Goal: Information Seeking & Learning: Understand process/instructions

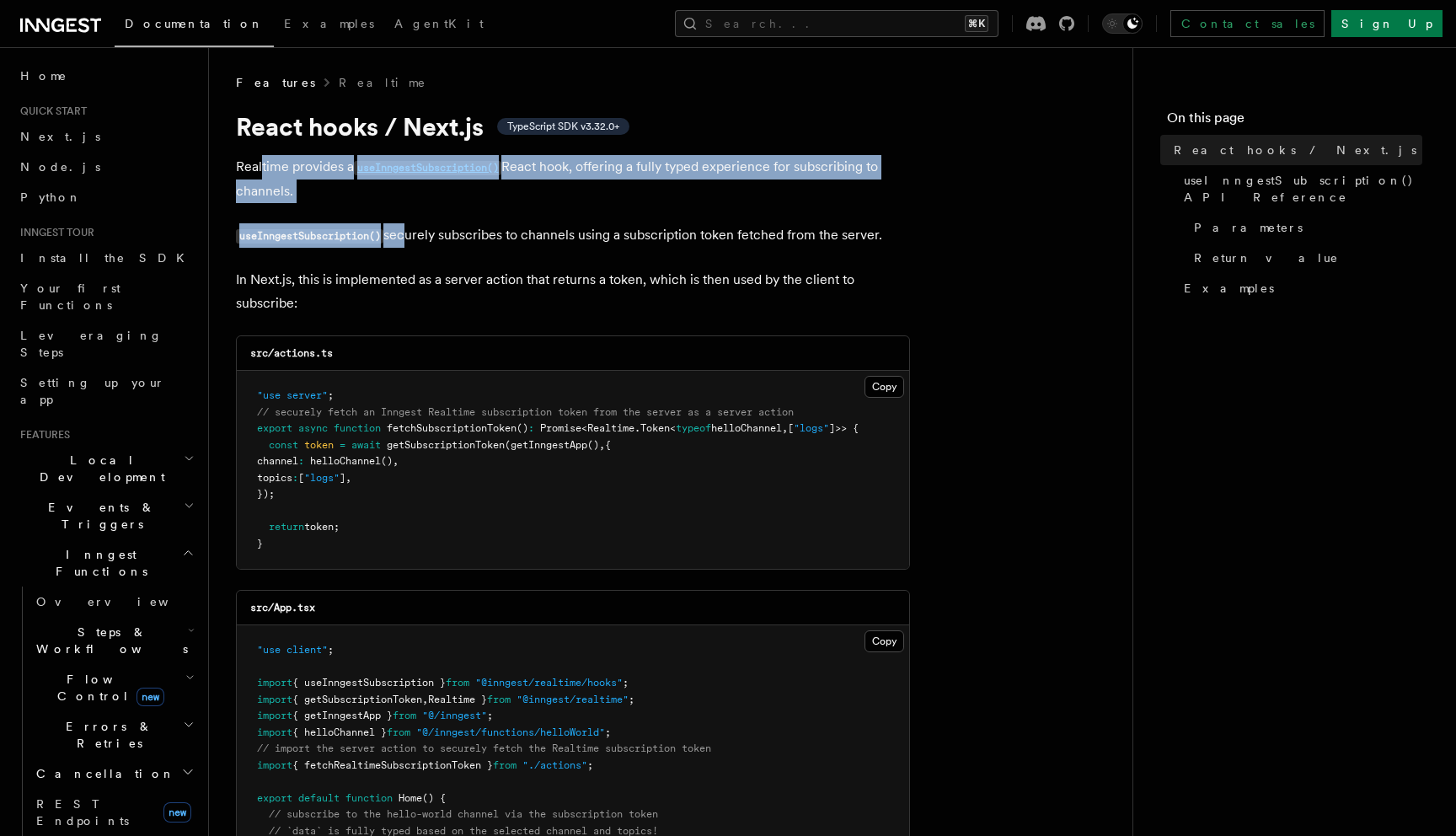
drag, startPoint x: 370, startPoint y: 224, endPoint x: 261, endPoint y: 168, distance: 122.5
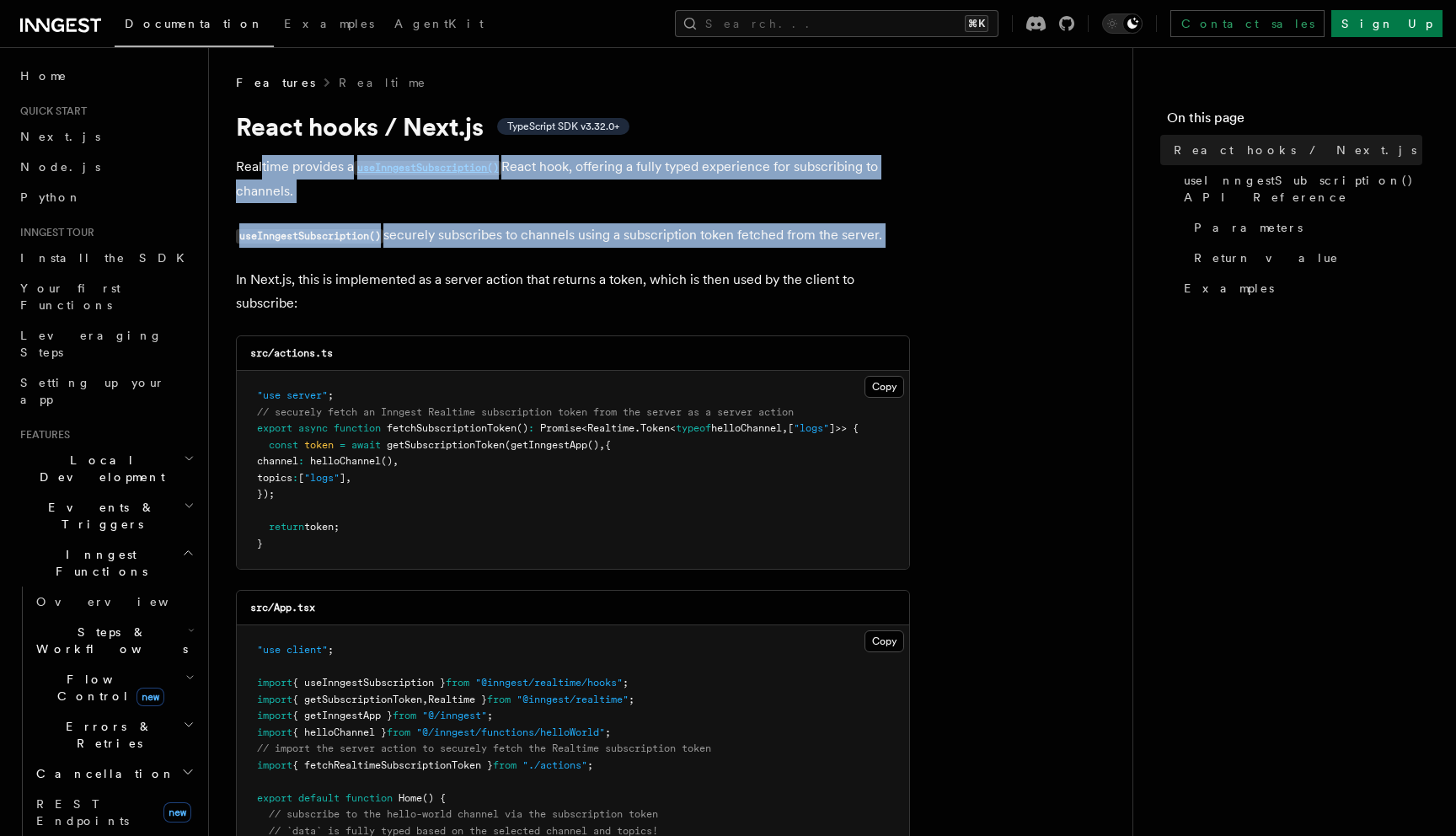
drag, startPoint x: 261, startPoint y: 168, endPoint x: 496, endPoint y: 294, distance: 266.6
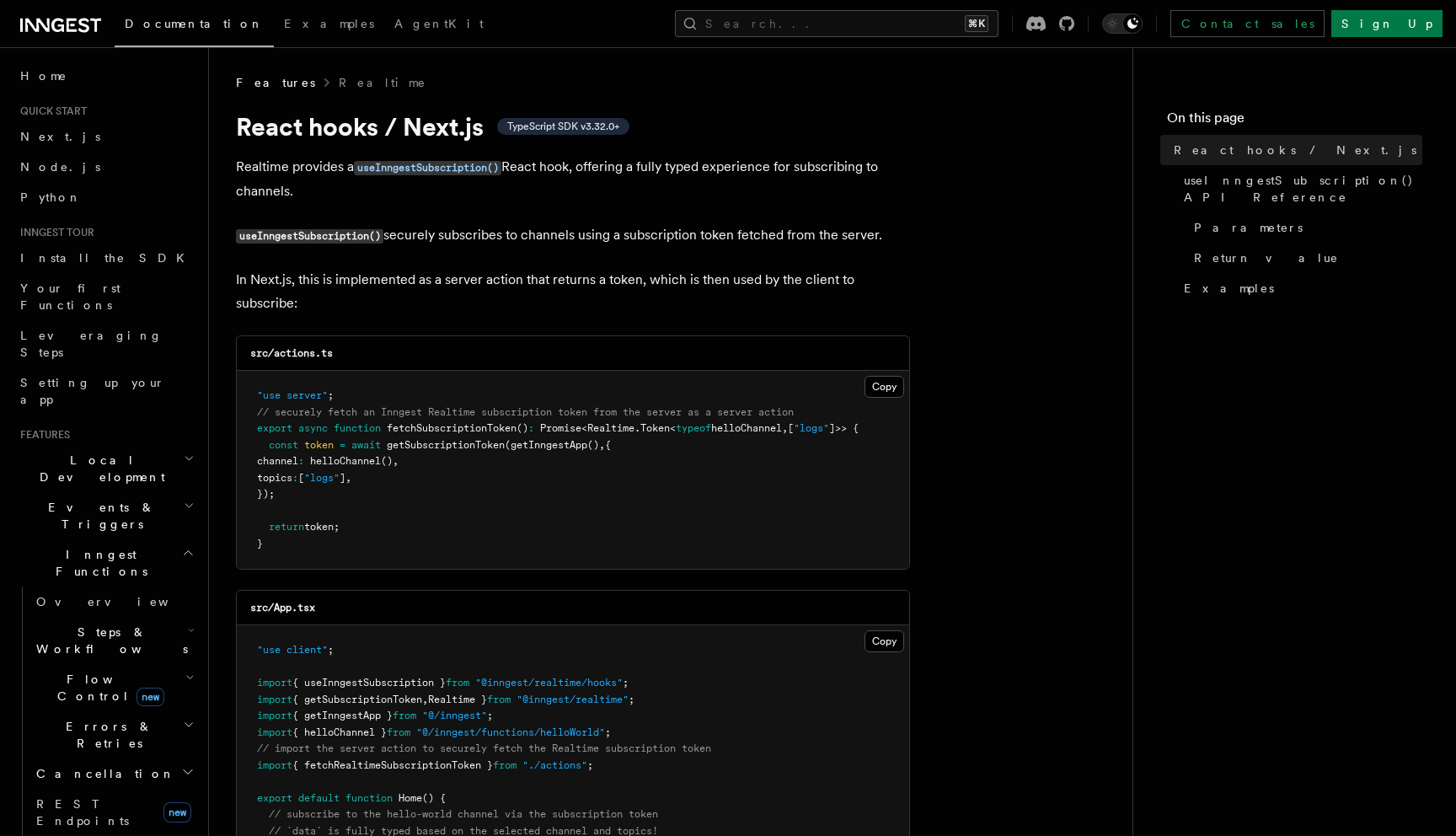
click at [500, 299] on p "In Next.js, this is implemented as a server action that returns a token, which …" at bounding box center [573, 292] width 674 height 48
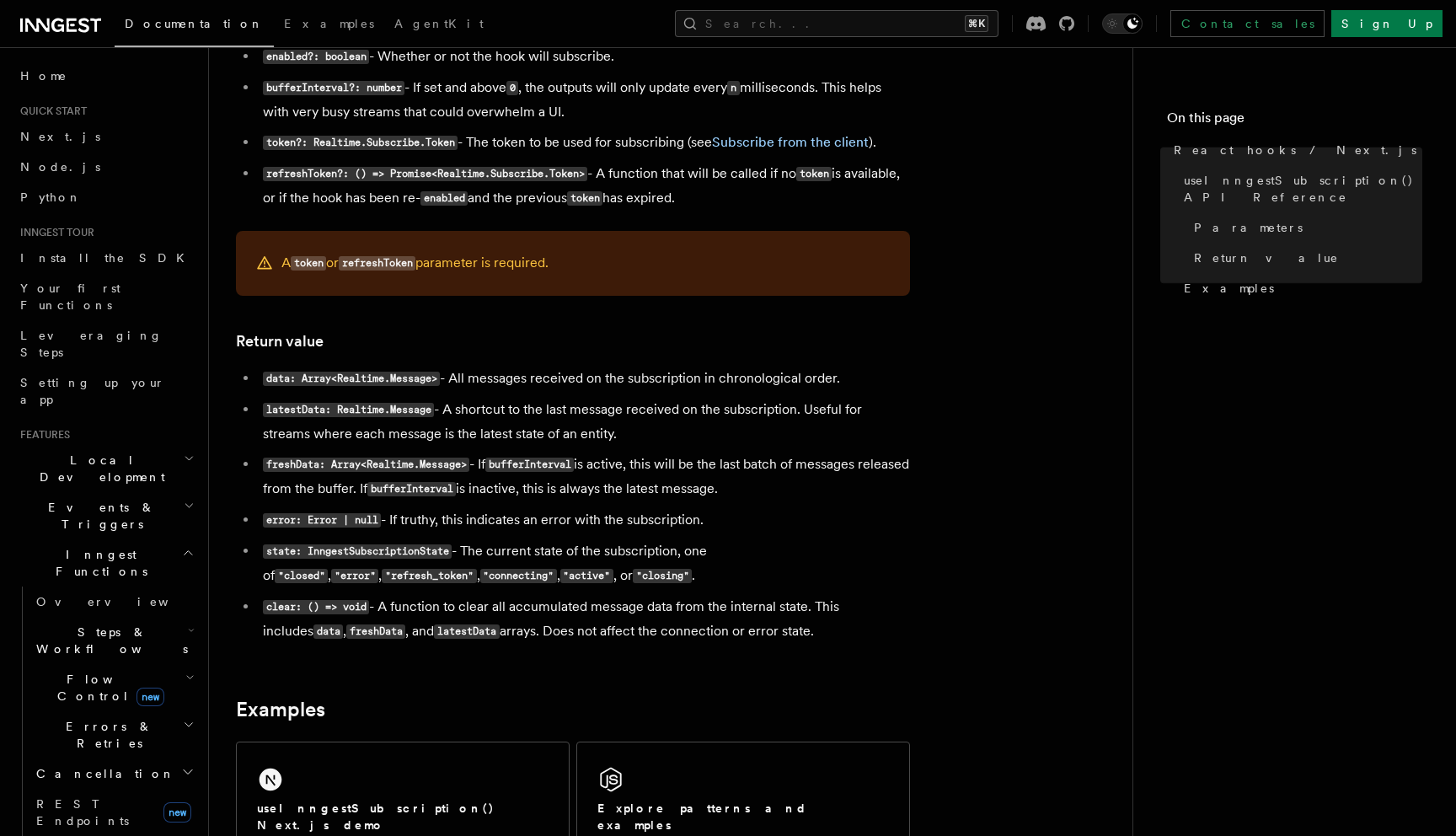
scroll to position [1222, 0]
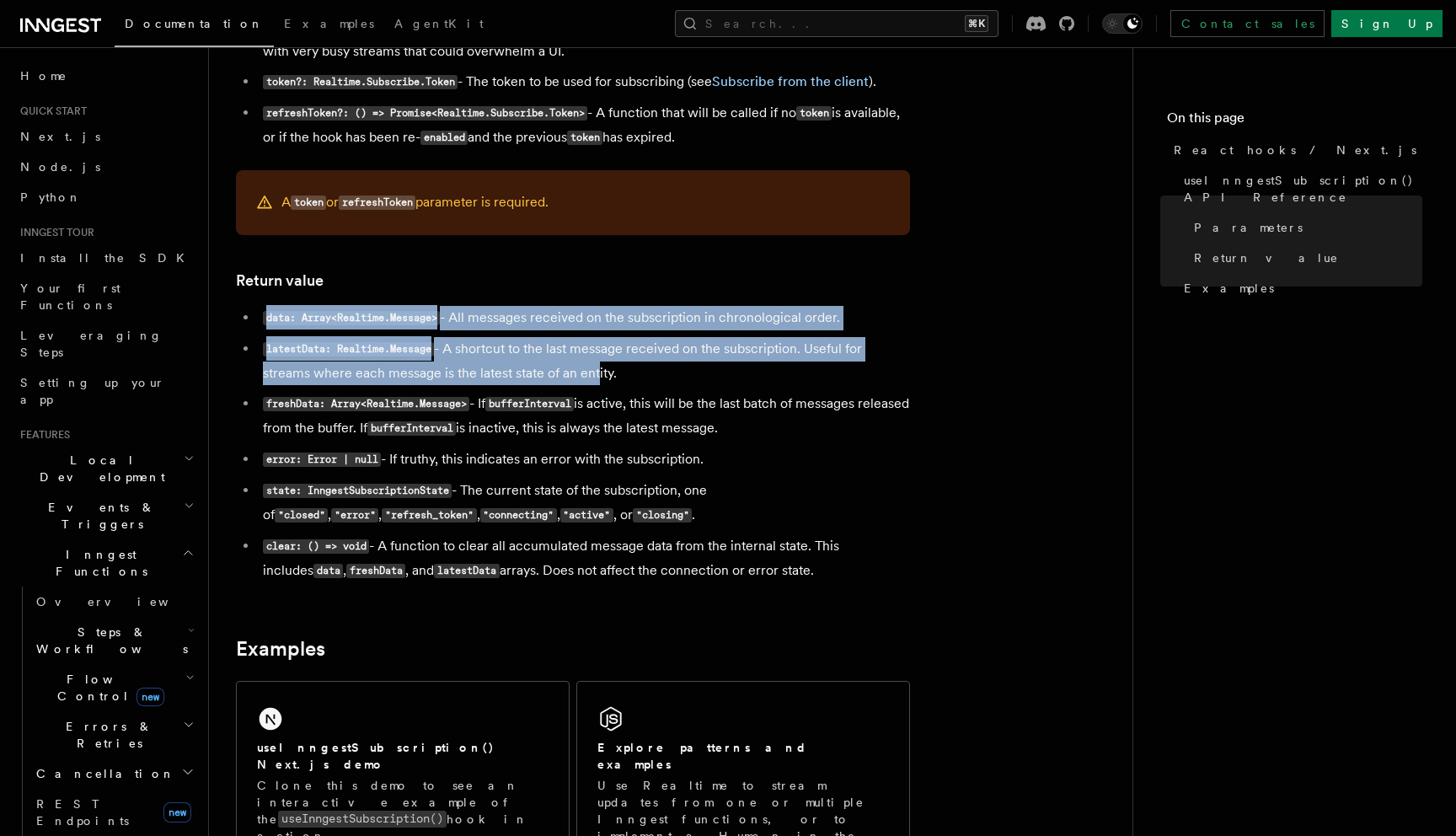
drag, startPoint x: 552, startPoint y: 314, endPoint x: 594, endPoint y: 383, distance: 80.8
click at [594, 383] on article "Features Realtime React hooks / Next.js TypeScript SDK v3.32.0+ Realtime provid…" at bounding box center [670, 27] width 869 height 2351
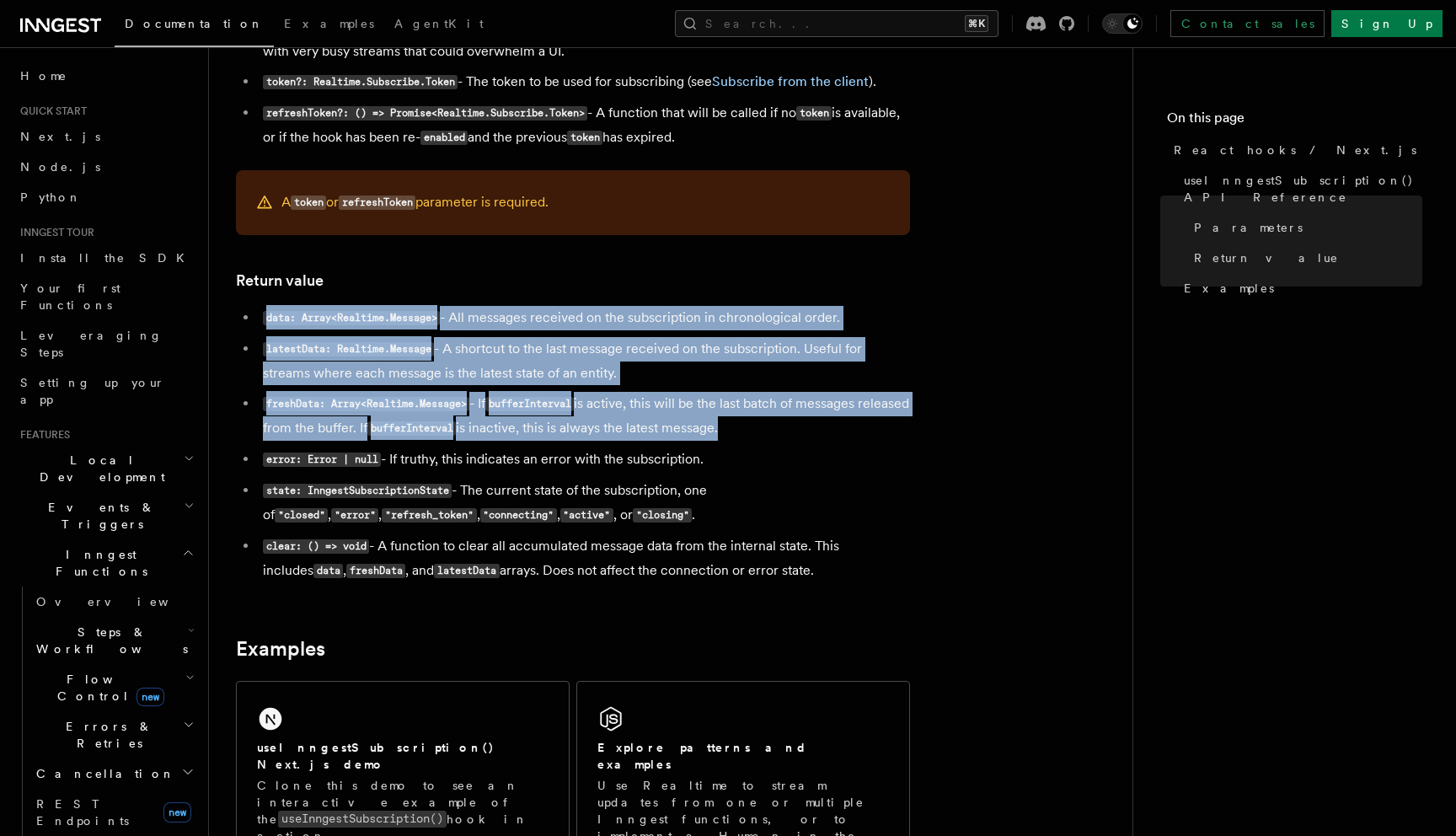
drag, startPoint x: 735, startPoint y: 445, endPoint x: 635, endPoint y: 285, distance: 188.7
click at [637, 289] on article "Features Realtime React hooks / Next.js TypeScript SDK v3.32.0+ Realtime provid…" at bounding box center [670, 27] width 869 height 2351
drag, startPoint x: 649, startPoint y: 292, endPoint x: 752, endPoint y: 456, distance: 193.7
click at [751, 455] on article "Features Realtime React hooks / Next.js TypeScript SDK v3.32.0+ Realtime provid…" at bounding box center [670, 27] width 869 height 2351
drag, startPoint x: 752, startPoint y: 456, endPoint x: 706, endPoint y: 291, distance: 171.3
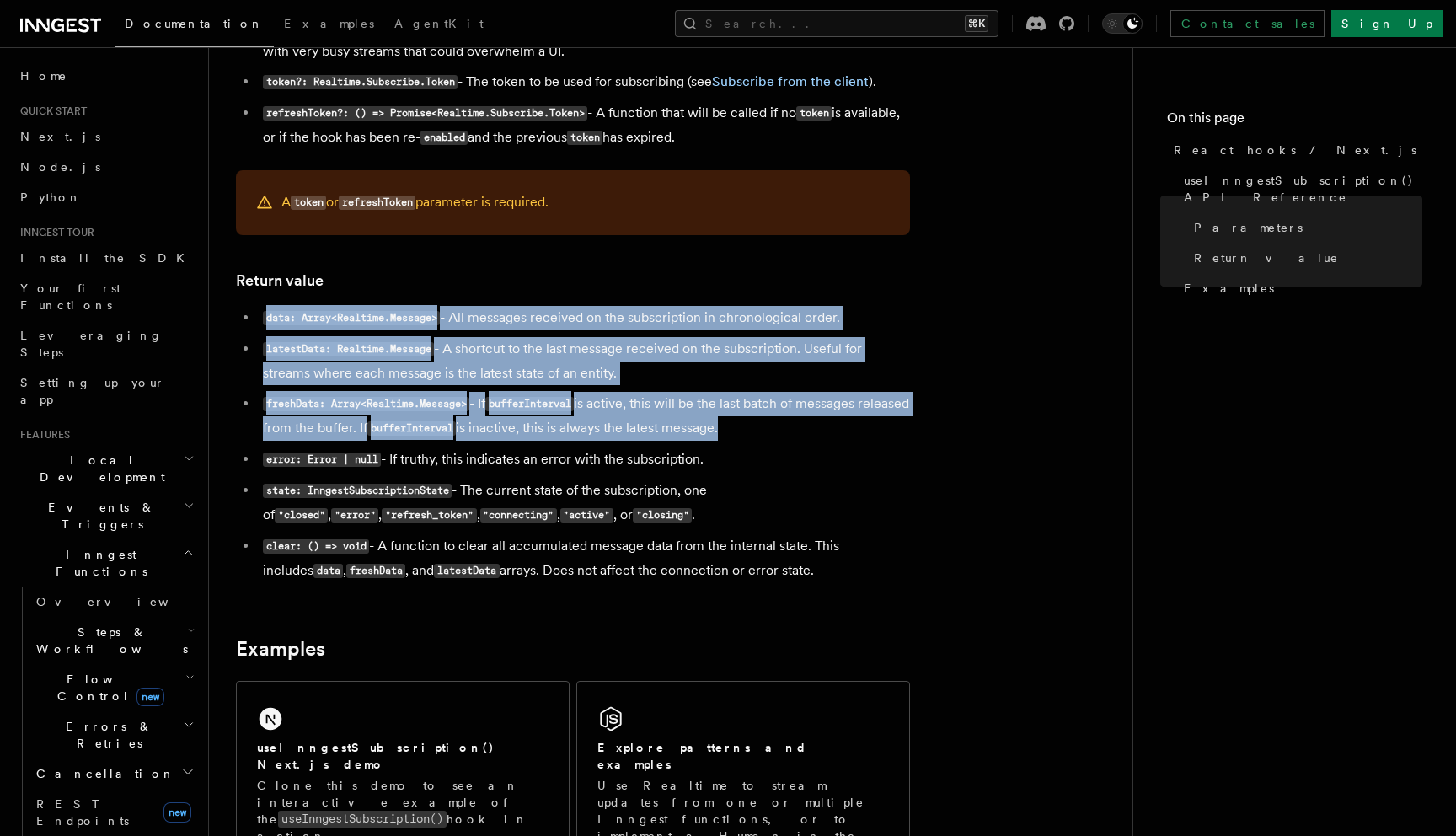
click at [706, 292] on article "Features Realtime React hooks / Next.js TypeScript SDK v3.32.0+ Realtime provid…" at bounding box center [670, 27] width 869 height 2351
click at [706, 291] on h3 "Return value" at bounding box center [573, 280] width 674 height 24
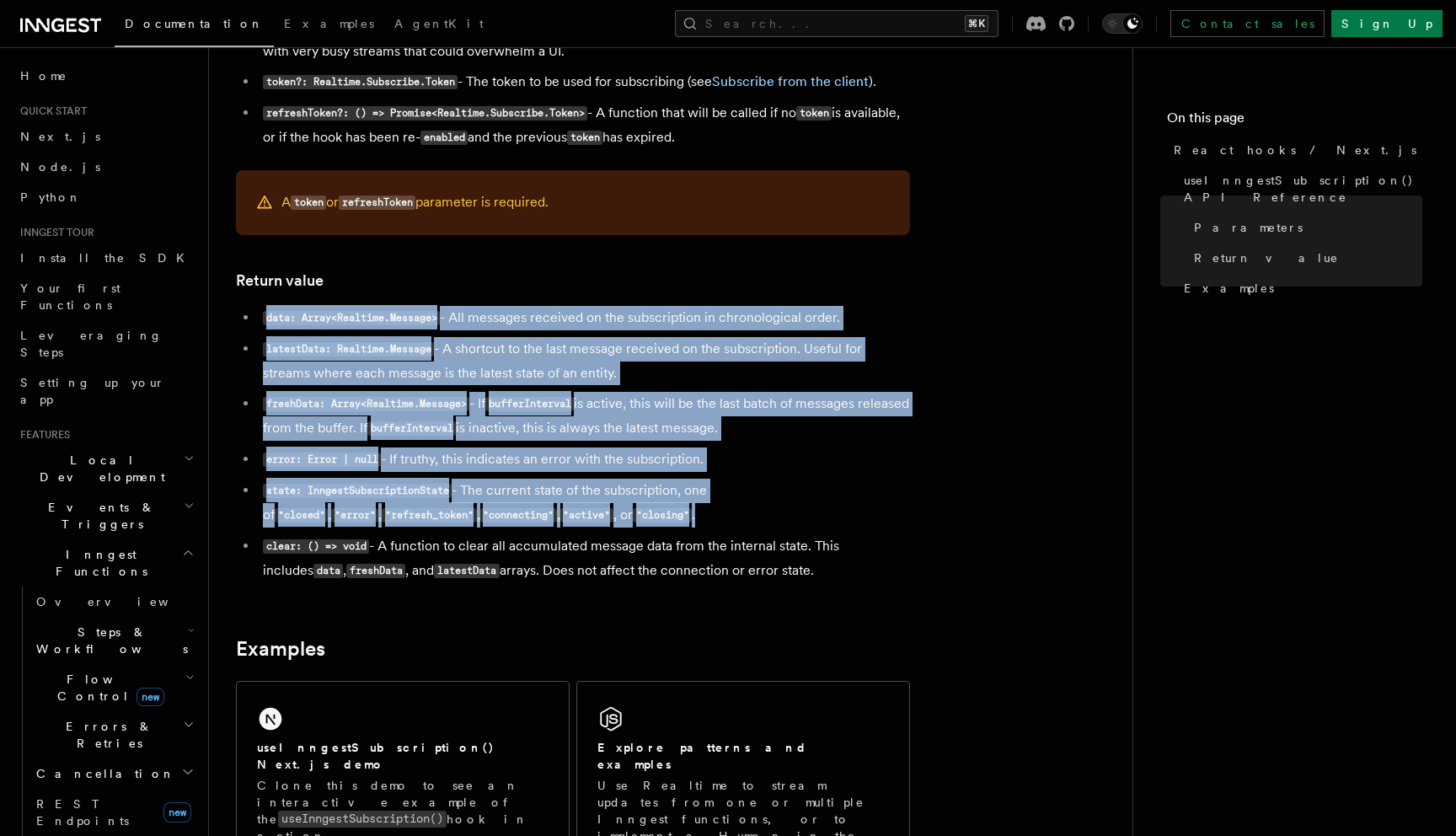
drag, startPoint x: 624, startPoint y: 308, endPoint x: 770, endPoint y: 529, distance: 264.9
click at [770, 529] on article "Features Realtime React hooks / Next.js TypeScript SDK v3.32.0+ Realtime provid…" at bounding box center [670, 27] width 869 height 2351
click at [770, 528] on li "state: InngestSubscriptionState - The current state of the subscription, one of…" at bounding box center [584, 502] width 652 height 48
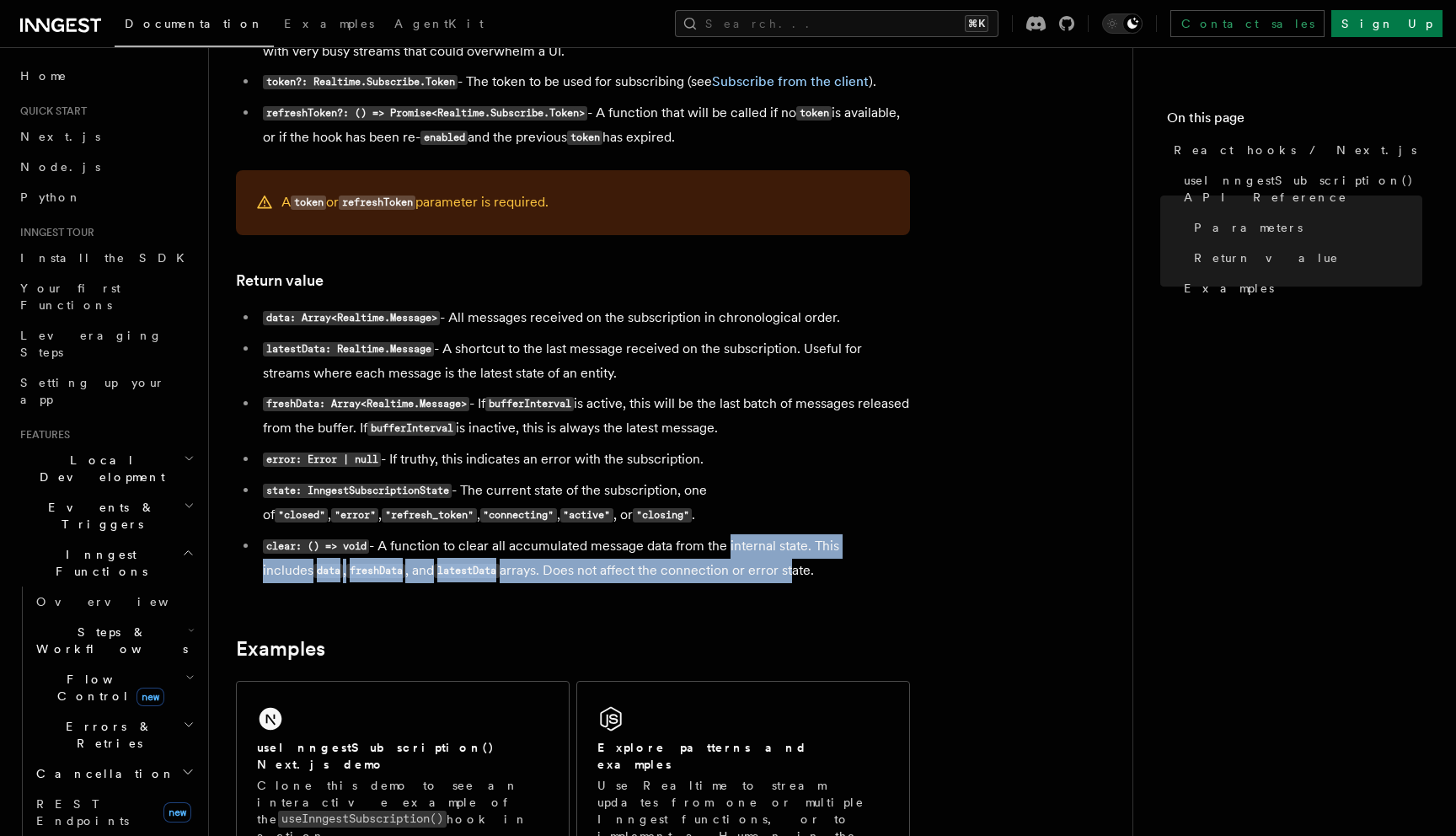
drag, startPoint x: 732, startPoint y: 548, endPoint x: 759, endPoint y: 594, distance: 53.3
click at [757, 591] on article "Features Realtime React hooks / Next.js TypeScript SDK v3.32.0+ Realtime provid…" at bounding box center [670, 27] width 869 height 2351
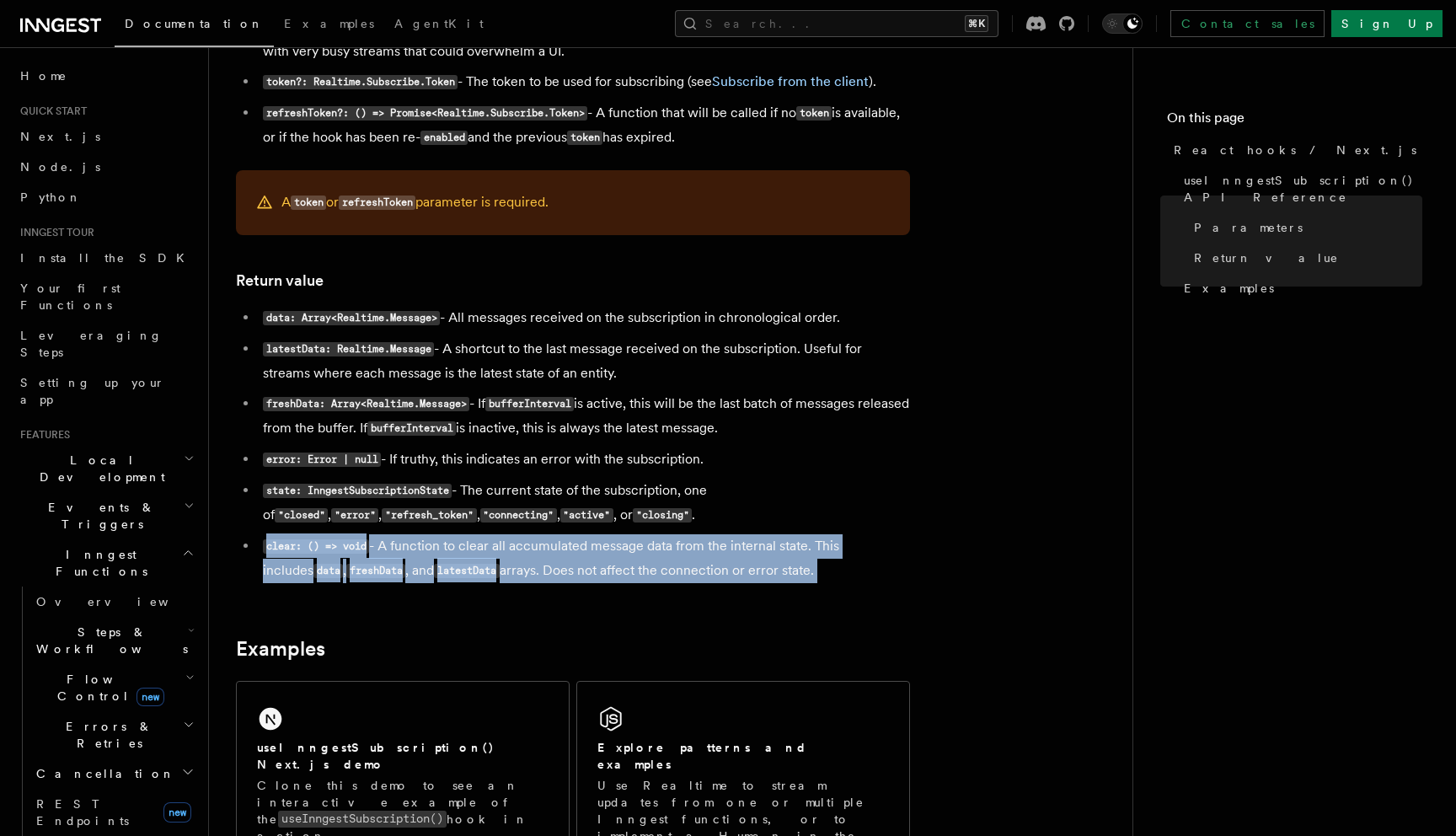
drag, startPoint x: 763, startPoint y: 598, endPoint x: 750, endPoint y: 526, distance: 73.2
click at [750, 533] on article "Features Realtime React hooks / Next.js TypeScript SDK v3.32.0+ Realtime provid…" at bounding box center [670, 27] width 869 height 2351
click at [750, 526] on li "state: InngestSubscriptionState - The current state of the subscription, one of…" at bounding box center [584, 502] width 652 height 48
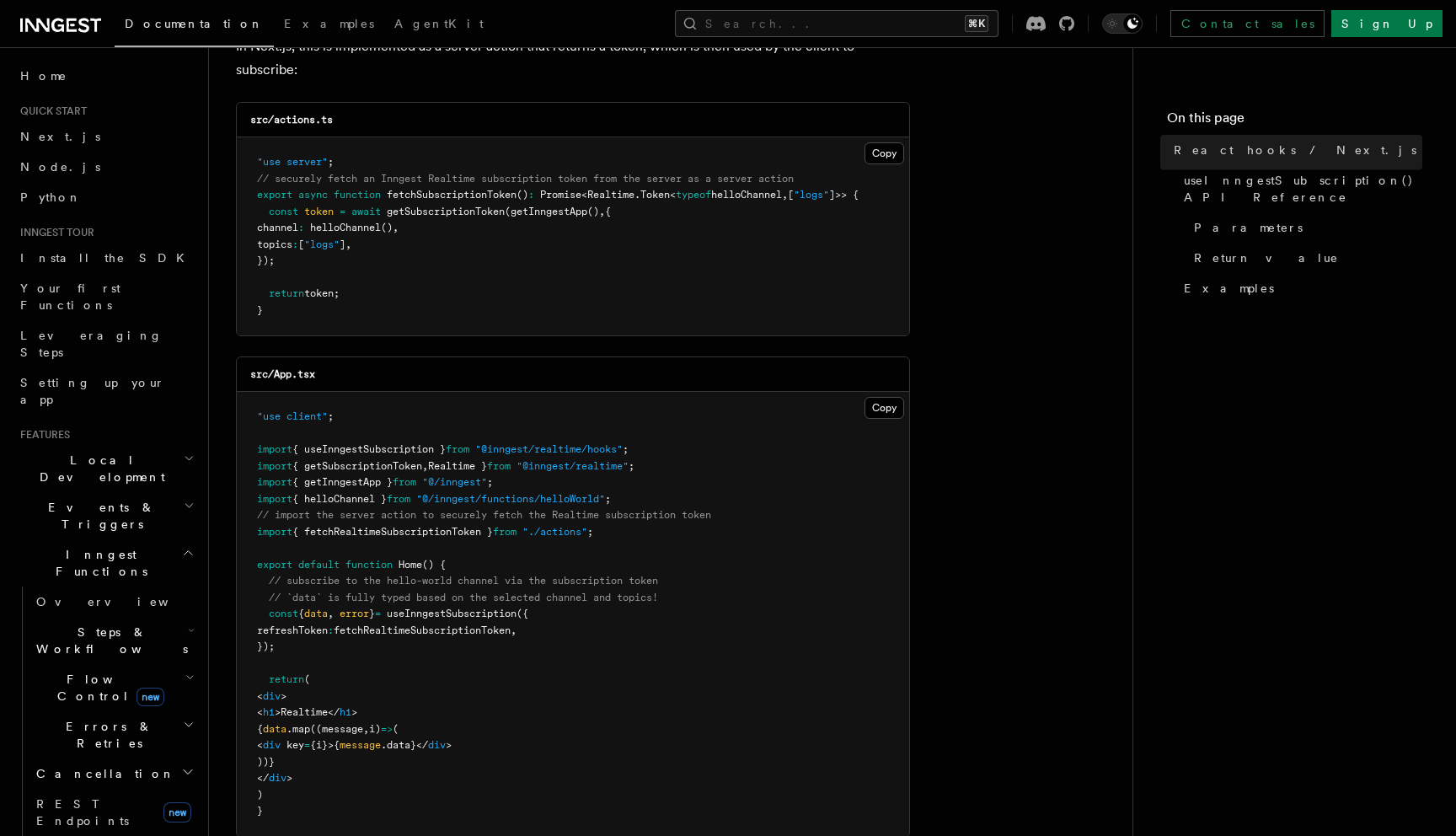
scroll to position [0, 0]
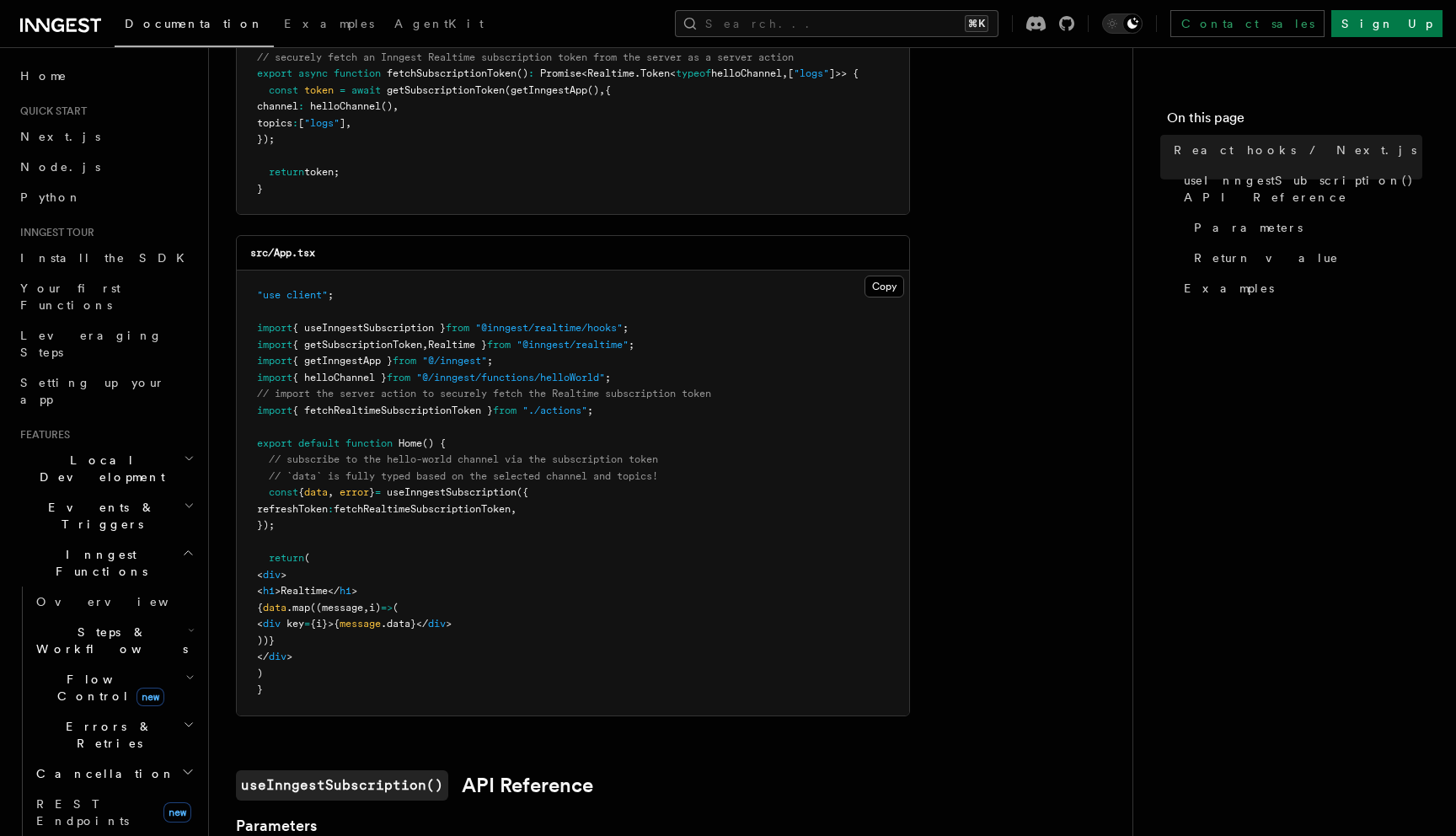
scroll to position [415, 0]
